Goal: Find specific page/section: Find specific page/section

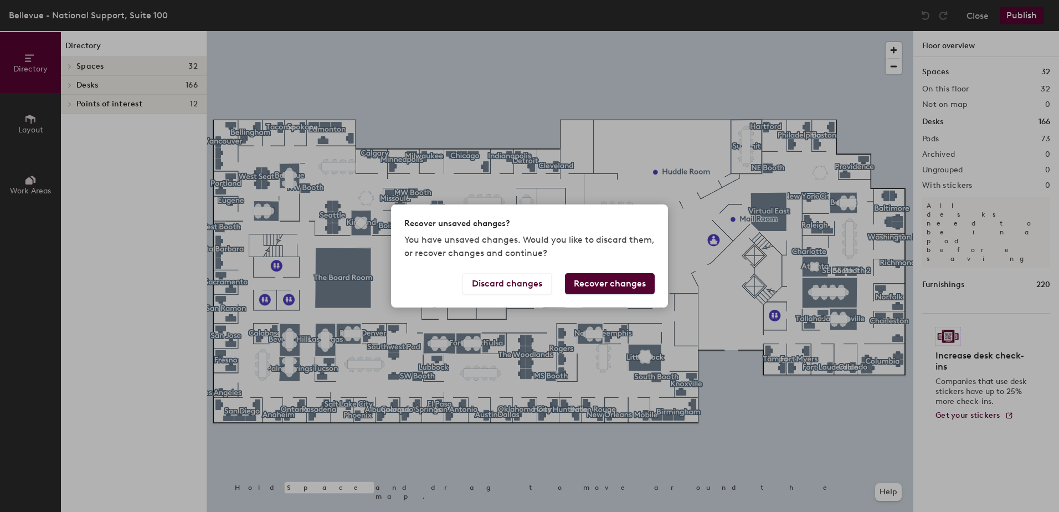
click at [586, 281] on button "Recover changes" at bounding box center [610, 283] width 90 height 21
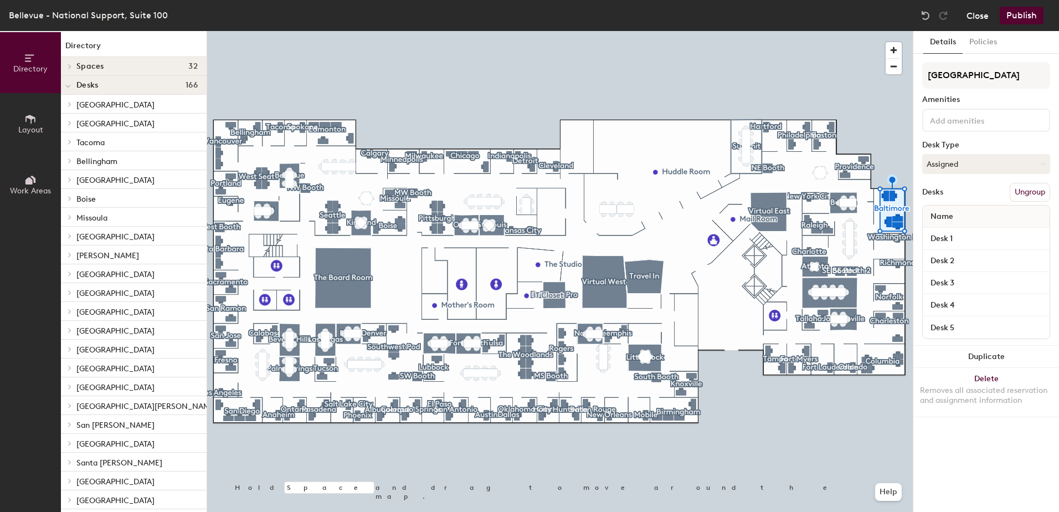
click at [973, 16] on button "Close" at bounding box center [977, 16] width 22 height 18
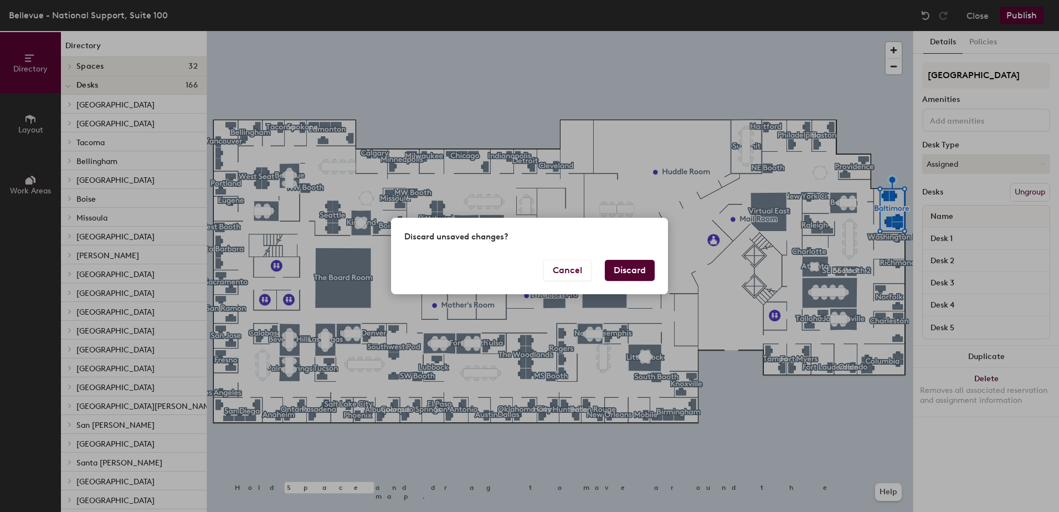
click at [614, 275] on button "Discard" at bounding box center [630, 270] width 50 height 21
